Goal: Information Seeking & Learning: Find specific fact

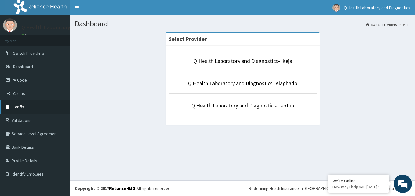
click at [22, 109] on span "Tariffs" at bounding box center [18, 107] width 11 height 6
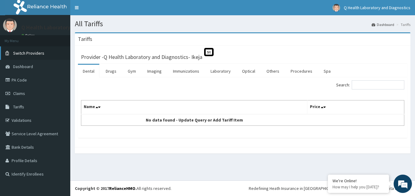
click at [22, 55] on span "Switch Providers" at bounding box center [28, 53] width 31 height 6
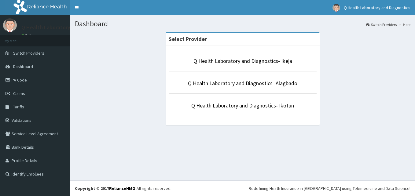
click at [246, 79] on li "Q Health Laboratory and Diagnostics- Alagbado" at bounding box center [243, 82] width 148 height 23
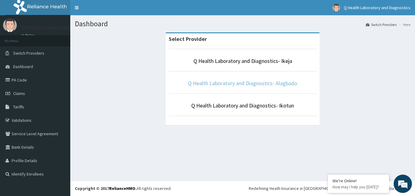
click at [247, 84] on link "Q Health Laboratory and Diagnostics- Alagbado" at bounding box center [242, 83] width 109 height 7
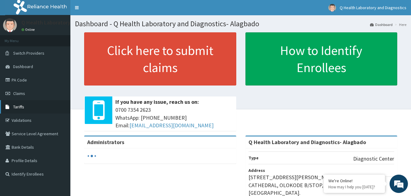
click at [16, 109] on span "Tariffs" at bounding box center [18, 107] width 11 height 6
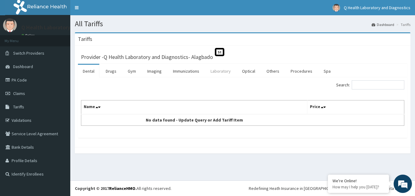
click at [223, 72] on link "Laboratory" at bounding box center [221, 71] width 30 height 13
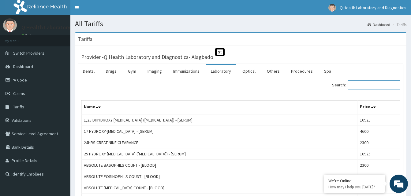
click at [358, 81] on input "Search:" at bounding box center [373, 84] width 53 height 9
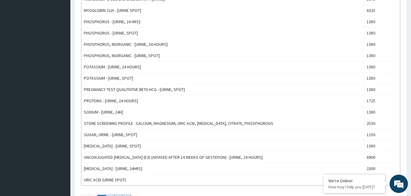
scroll to position [520, 0]
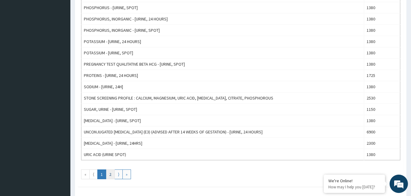
type input "urine"
click at [111, 175] on link "2" at bounding box center [110, 175] width 9 height 10
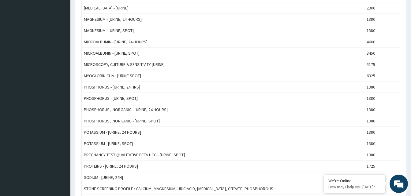
scroll to position [428, 0]
